Goal: Transaction & Acquisition: Obtain resource

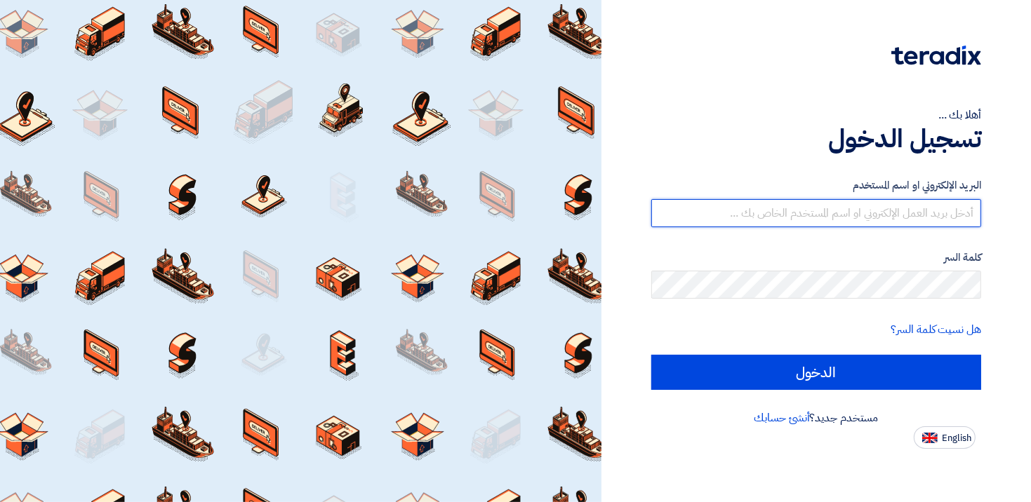
type input "[EMAIL_ADDRESS][DOMAIN_NAME]"
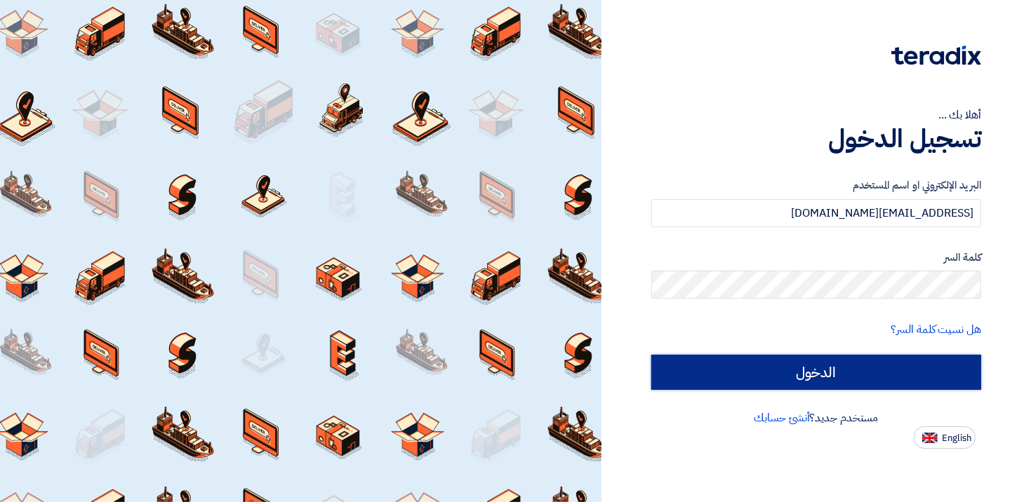
click at [849, 366] on input "الدخول" at bounding box center [816, 372] width 330 height 35
type input "Sign in"
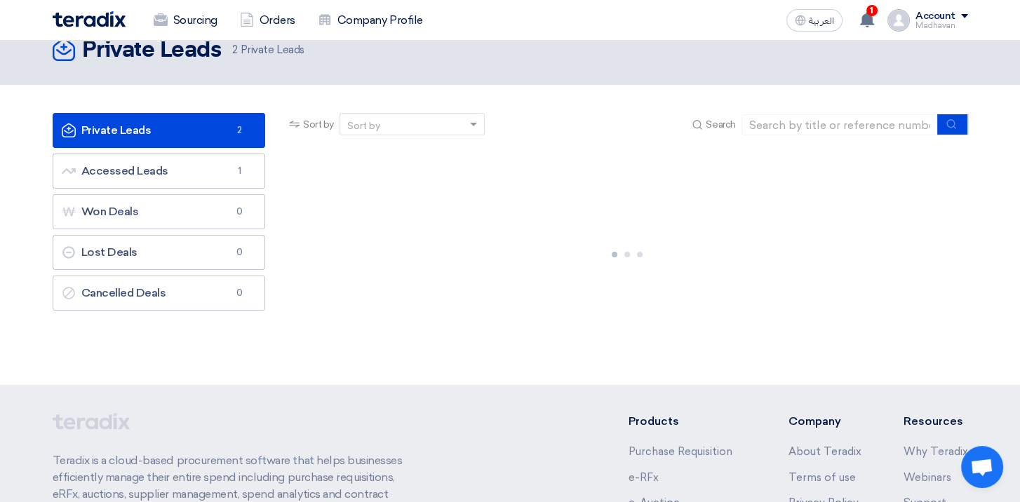
scroll to position [70, 0]
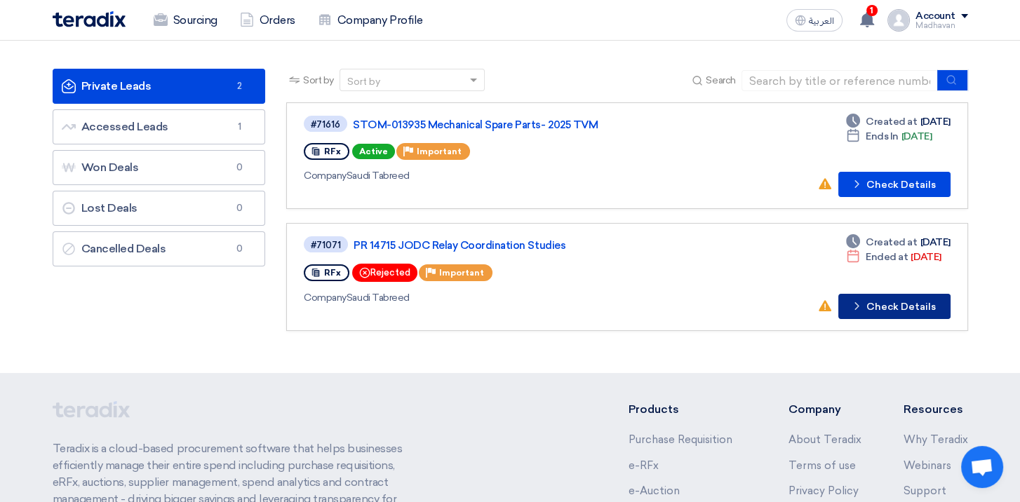
click at [886, 311] on button "Check details Check Details" at bounding box center [894, 306] width 112 height 25
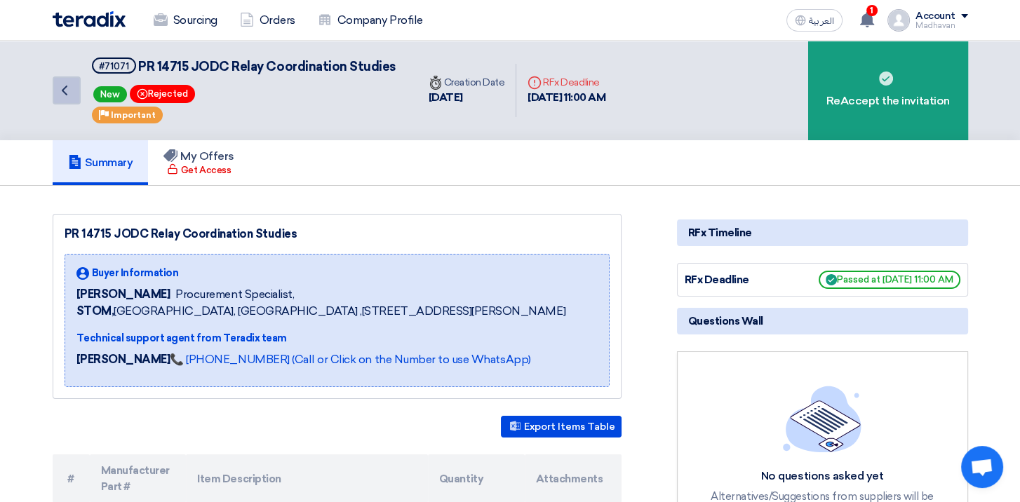
click at [69, 91] on icon "Back" at bounding box center [64, 90] width 17 height 17
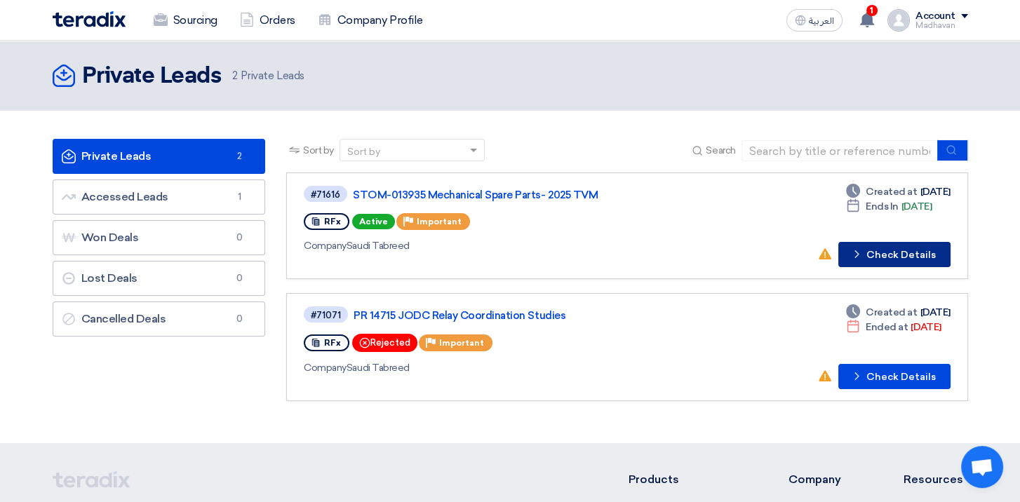
click at [904, 257] on button "Check details Check Details" at bounding box center [894, 254] width 112 height 25
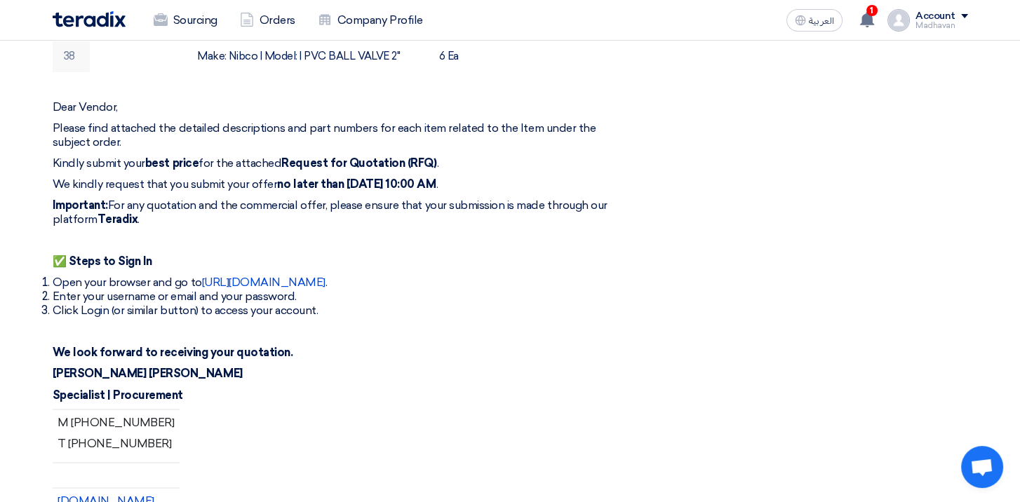
scroll to position [3017, 0]
